Goal: Task Accomplishment & Management: Use online tool/utility

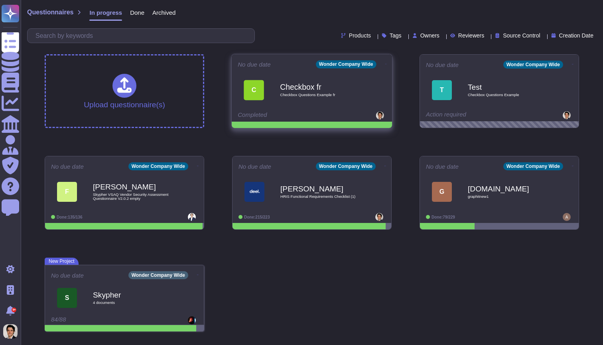
click at [385, 63] on icon at bounding box center [386, 64] width 2 height 2
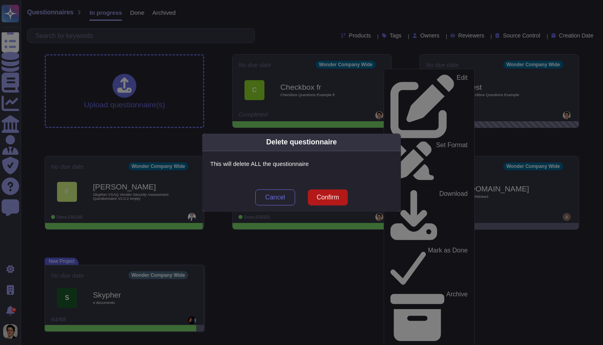
click at [322, 196] on span "Confirm" at bounding box center [328, 197] width 22 height 6
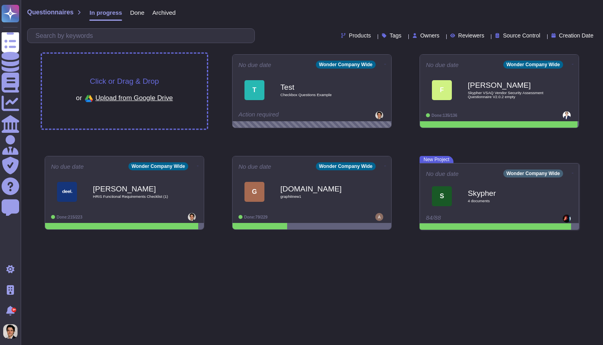
click at [162, 88] on div "Click or Drag & Drop or Upload from Google Drive" at bounding box center [124, 91] width 97 height 28
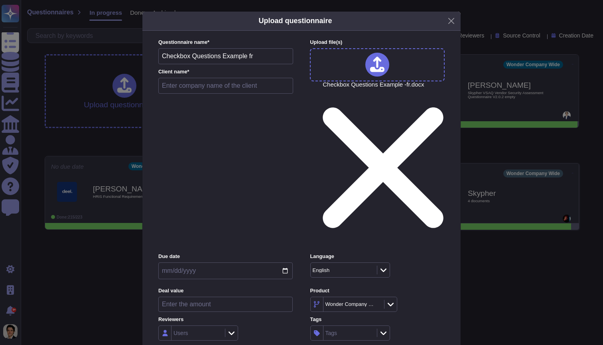
click at [217, 94] on input "text" at bounding box center [225, 86] width 135 height 16
type input "test"
click at [197, 238] on span "Inside (<100 users)" at bounding box center [191, 241] width 51 height 7
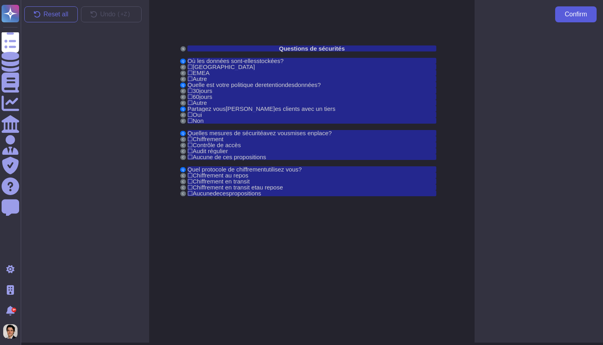
click at [569, 20] on button "Confirm" at bounding box center [575, 14] width 41 height 16
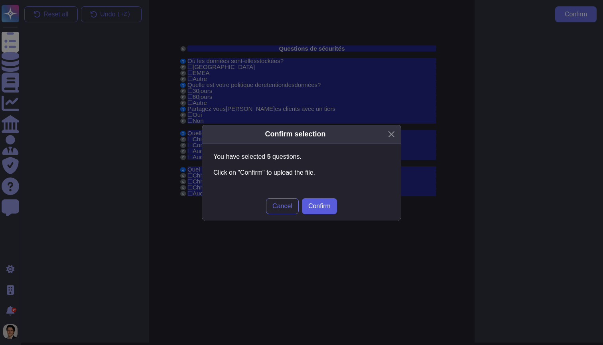
click at [318, 212] on button "Confirm" at bounding box center [319, 206] width 35 height 16
